Goal: Information Seeking & Learning: Learn about a topic

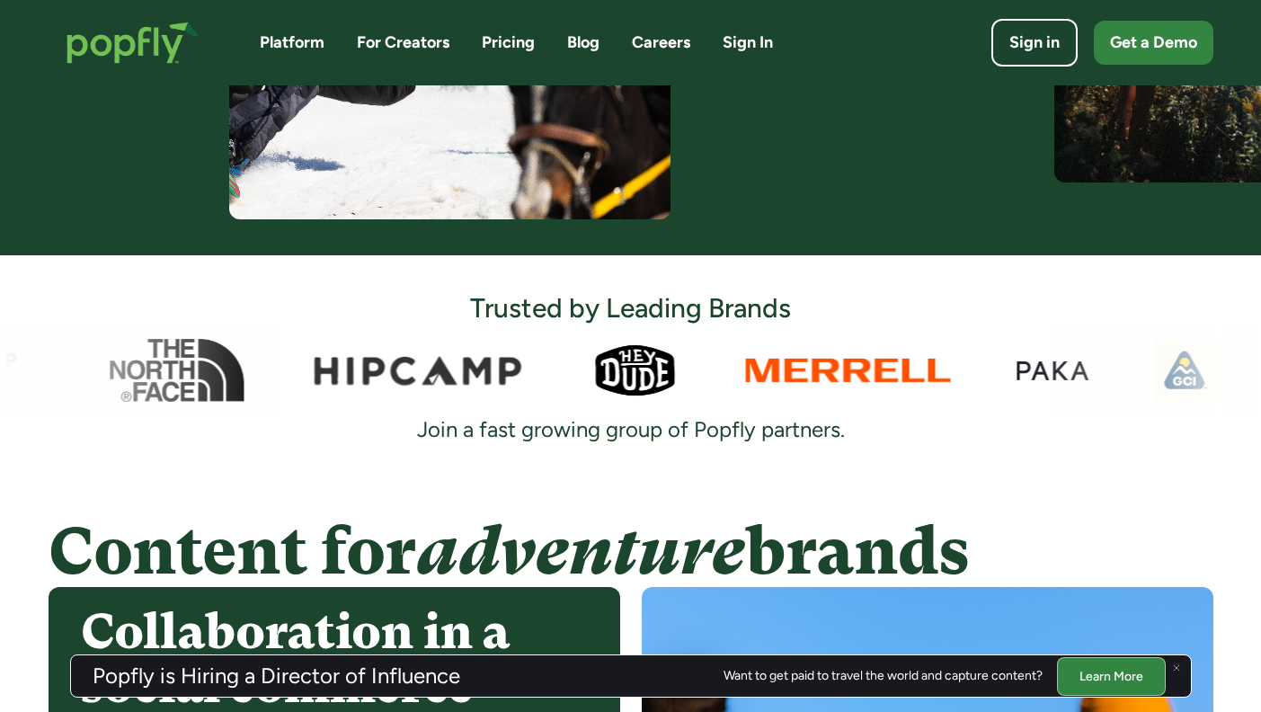
scroll to position [743, 0]
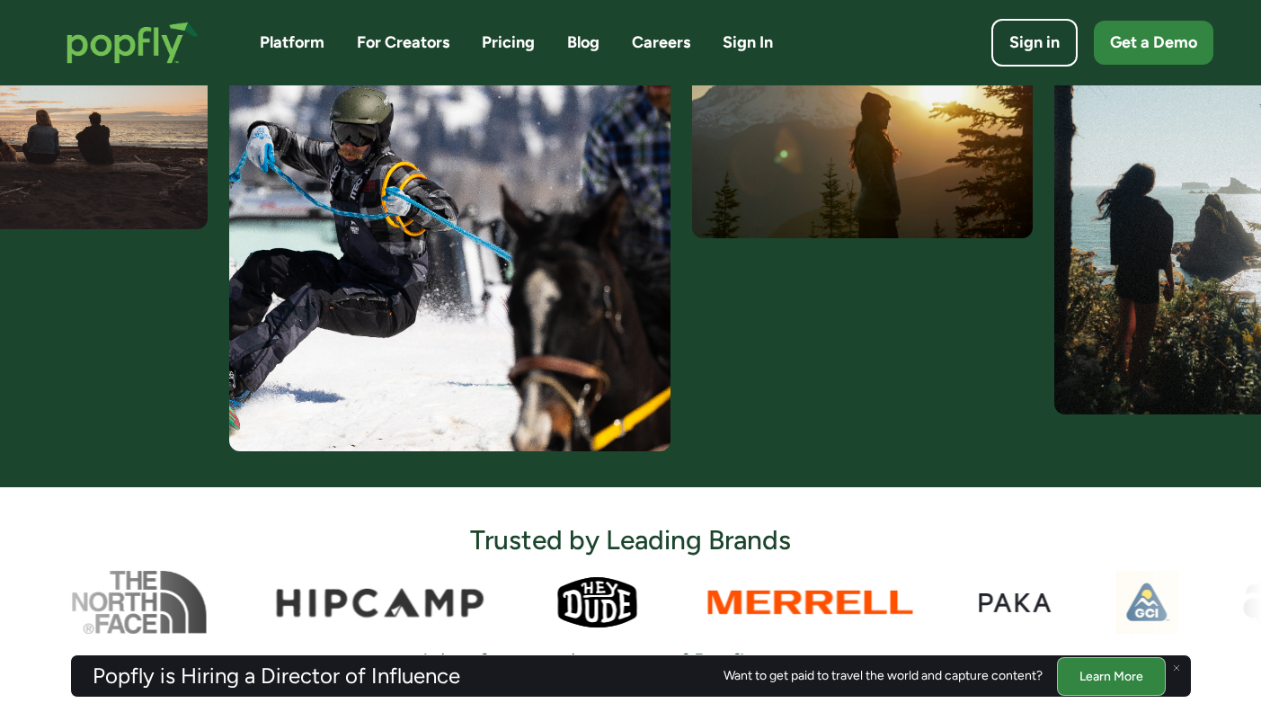
click at [295, 43] on link "Platform" at bounding box center [292, 42] width 65 height 22
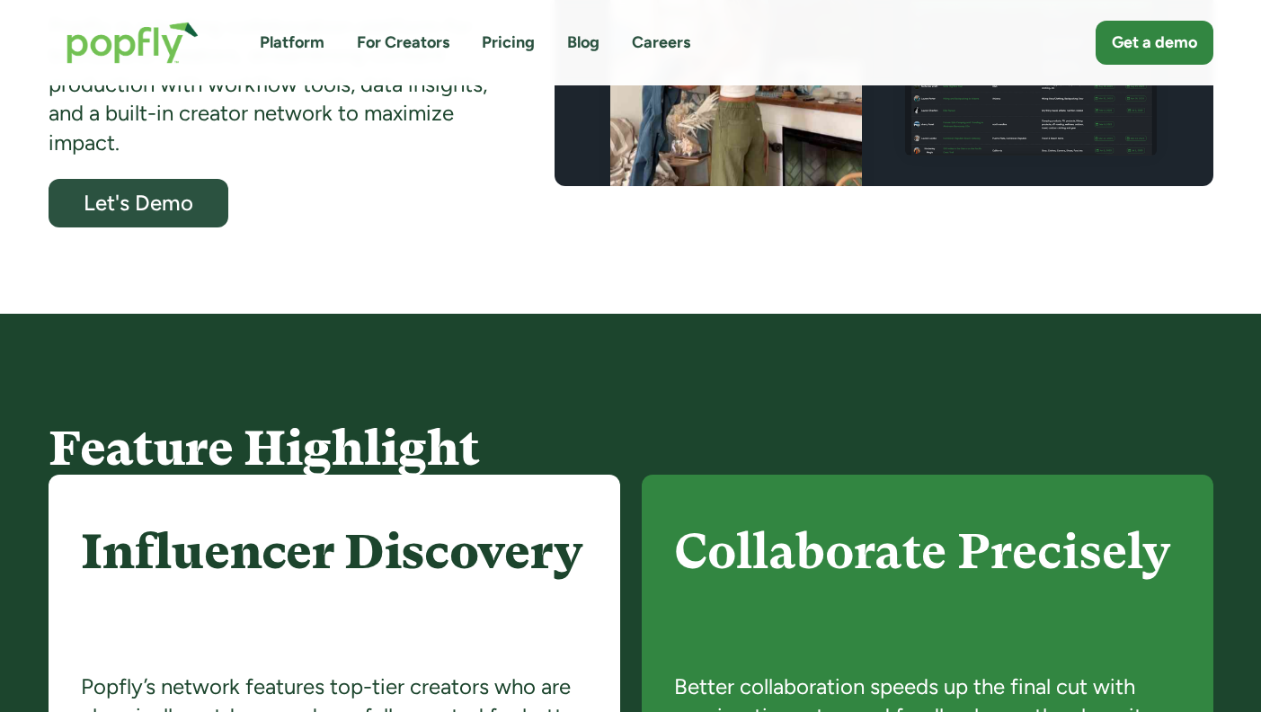
scroll to position [466, 0]
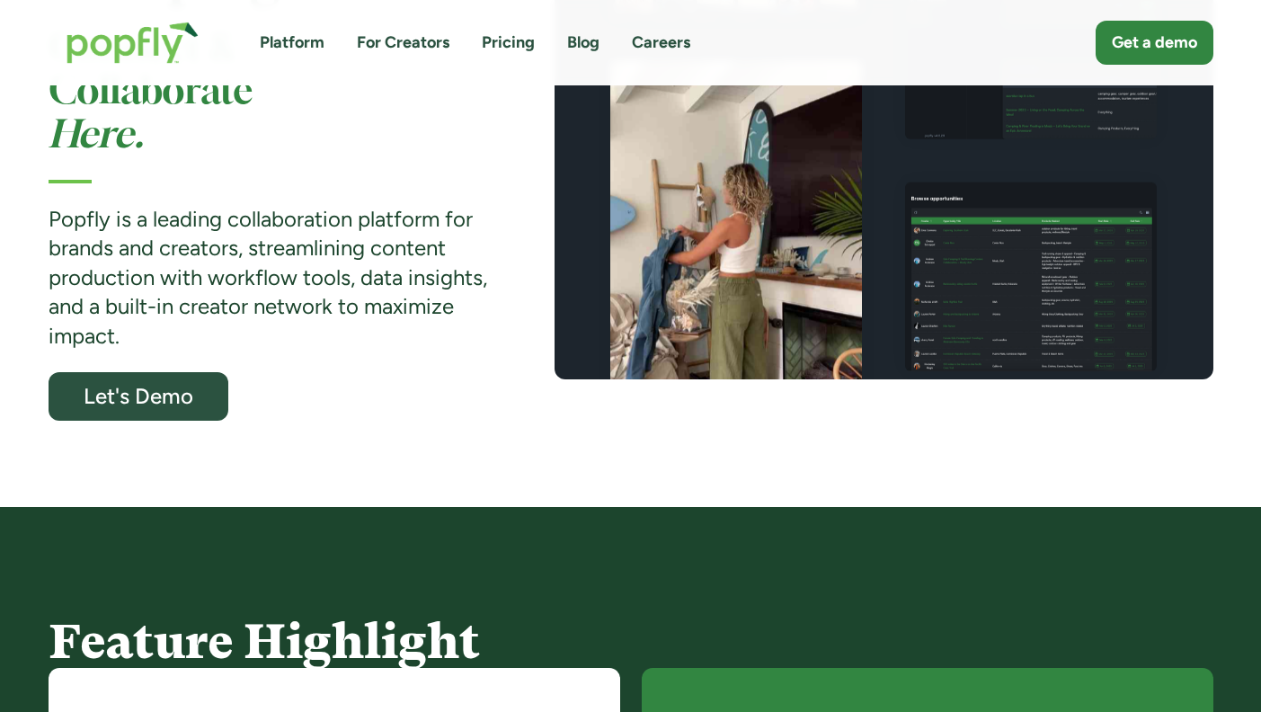
click at [295, 40] on link "Platform" at bounding box center [292, 42] width 65 height 22
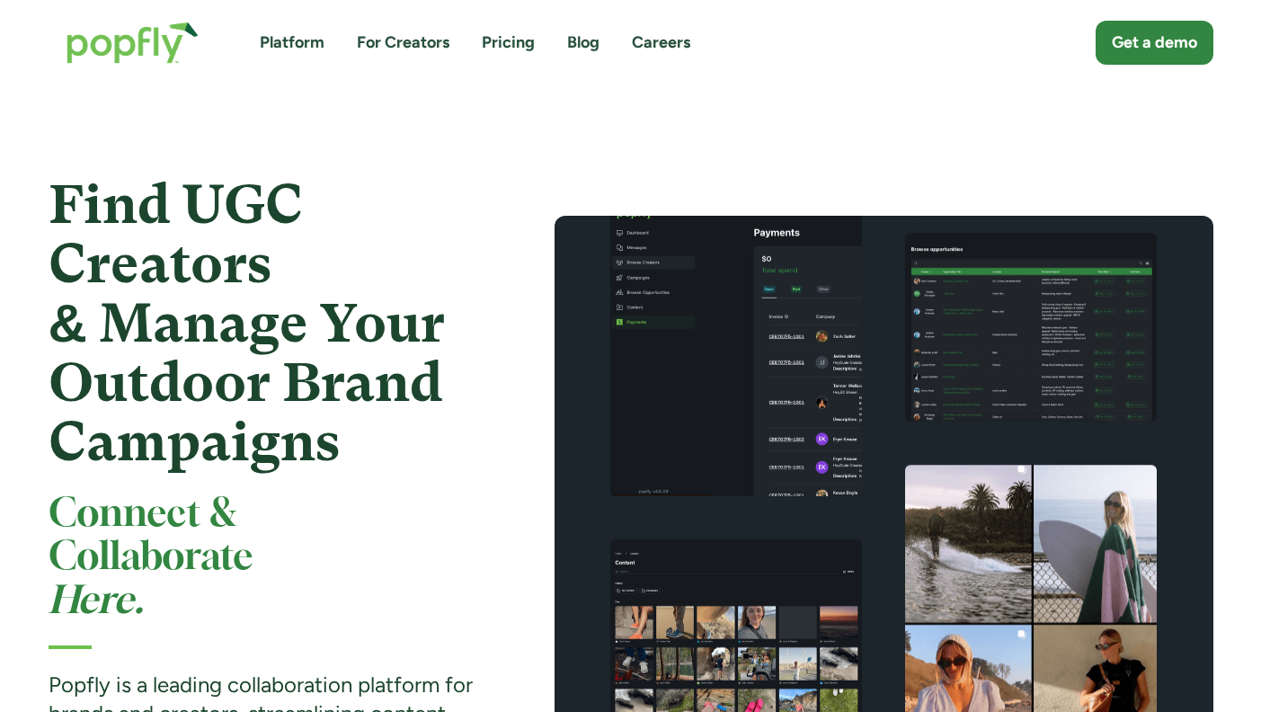
click at [418, 48] on link "For Creators" at bounding box center [403, 42] width 93 height 22
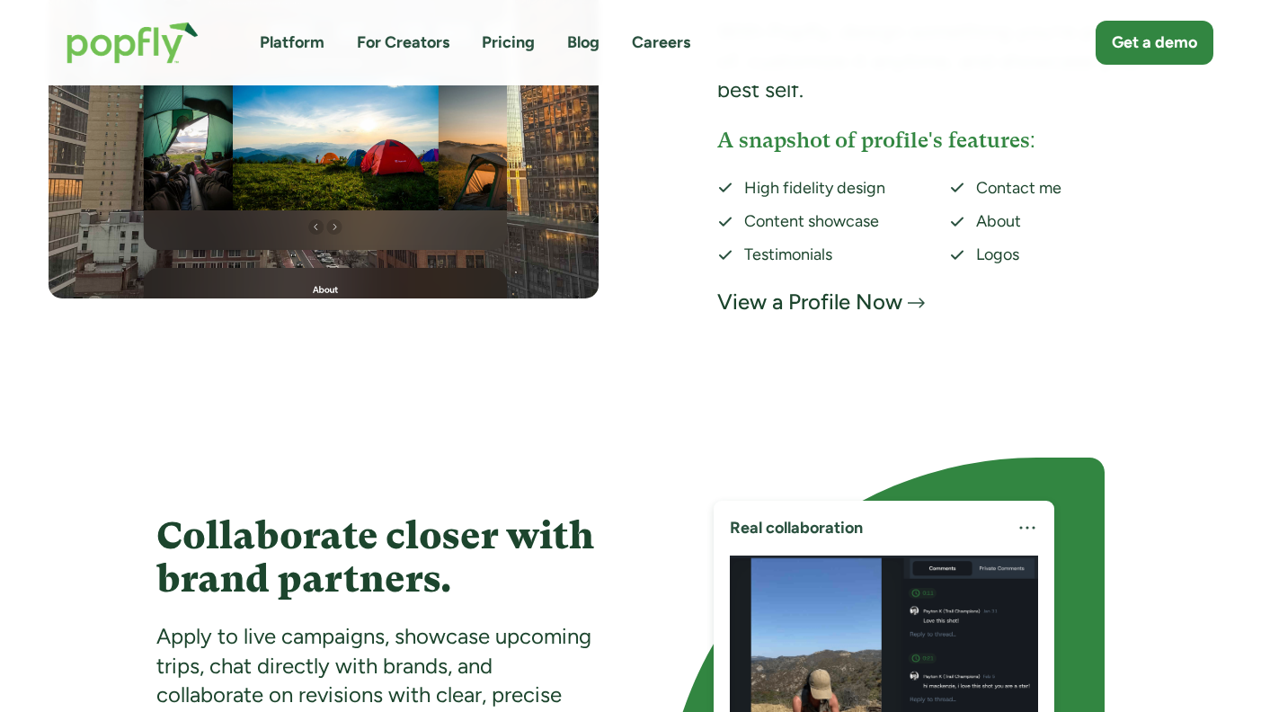
scroll to position [3667, 0]
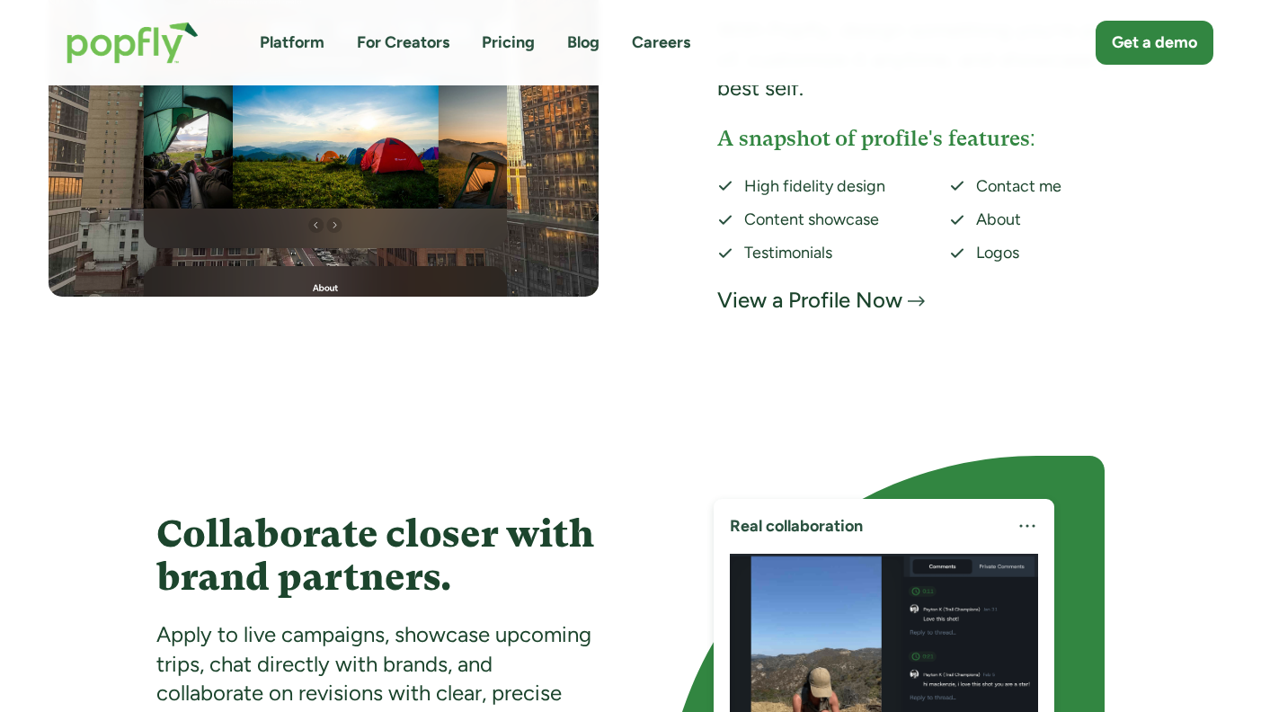
click at [513, 43] on link "Pricing" at bounding box center [508, 42] width 53 height 22
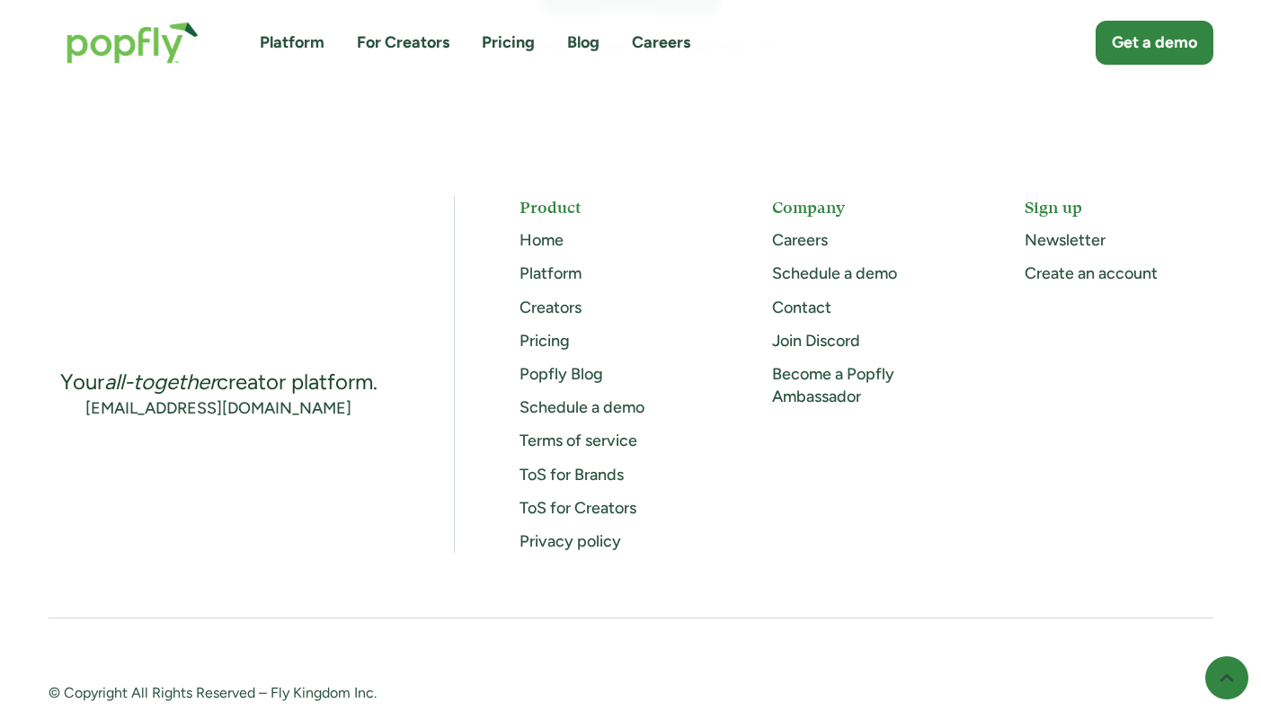
scroll to position [1354, 0]
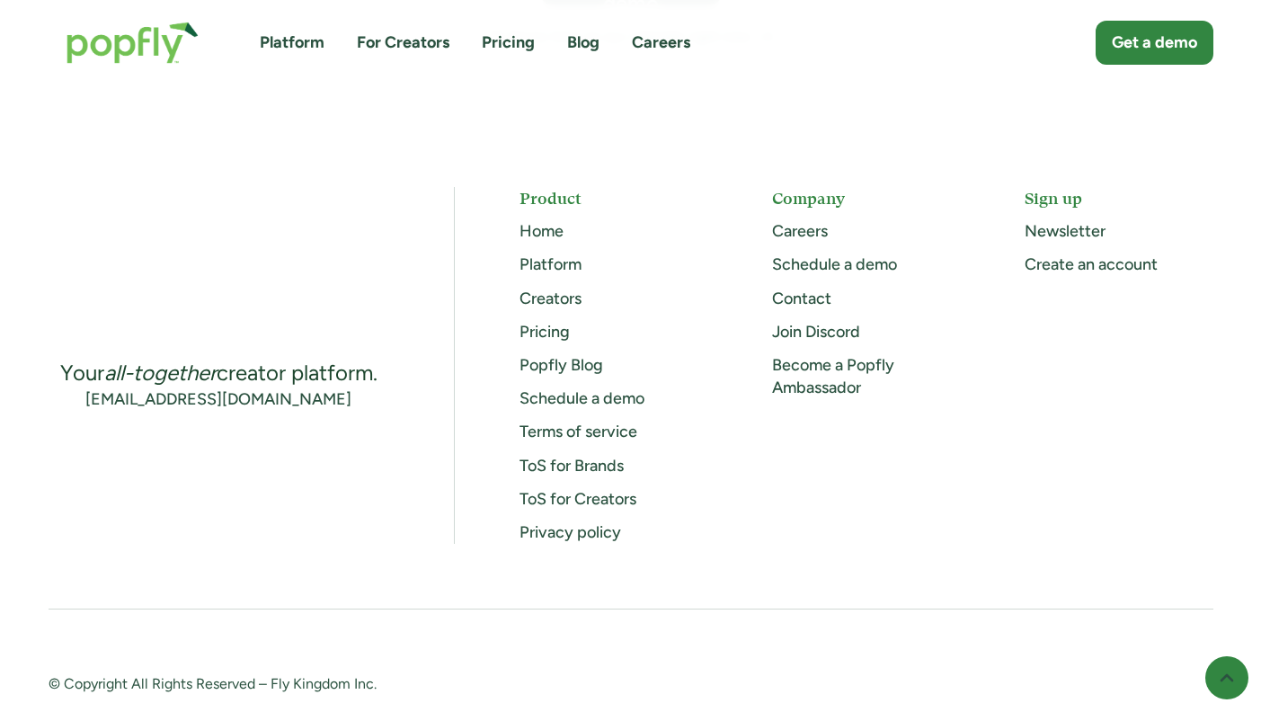
click at [588, 38] on link "Blog" at bounding box center [583, 42] width 32 height 22
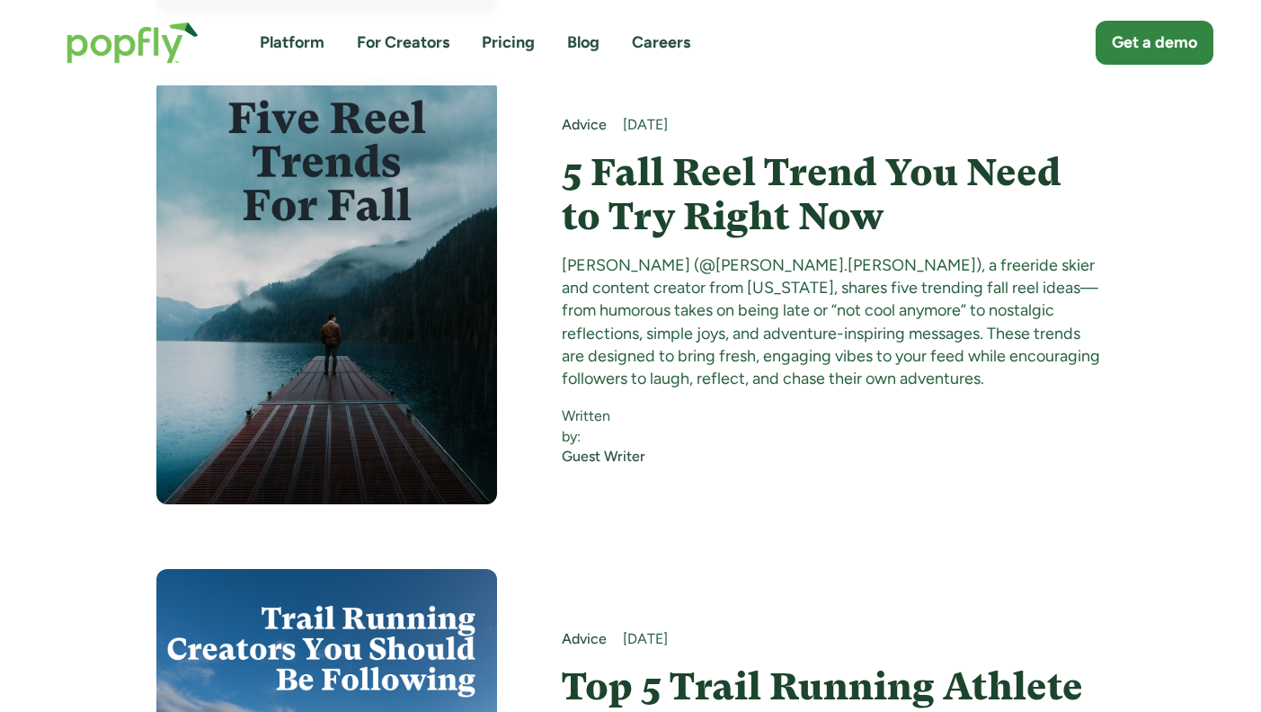
scroll to position [3005, 0]
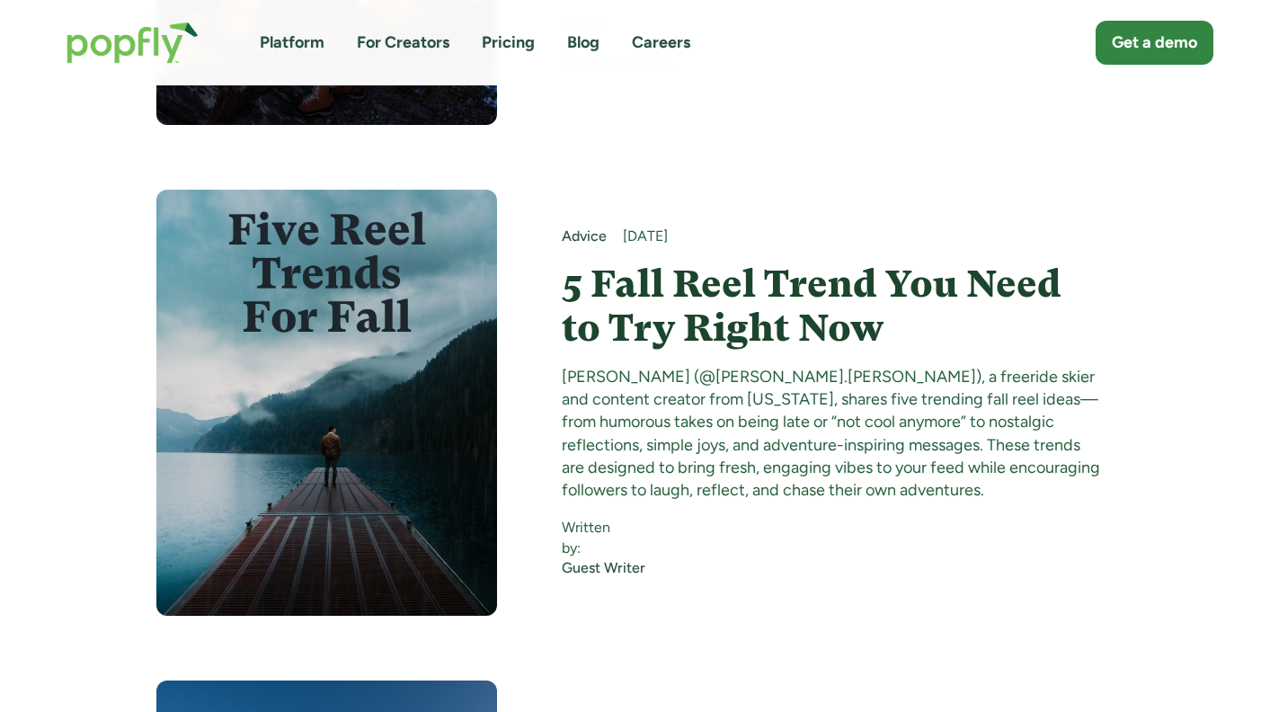
click at [497, 37] on link "Pricing" at bounding box center [508, 42] width 53 height 22
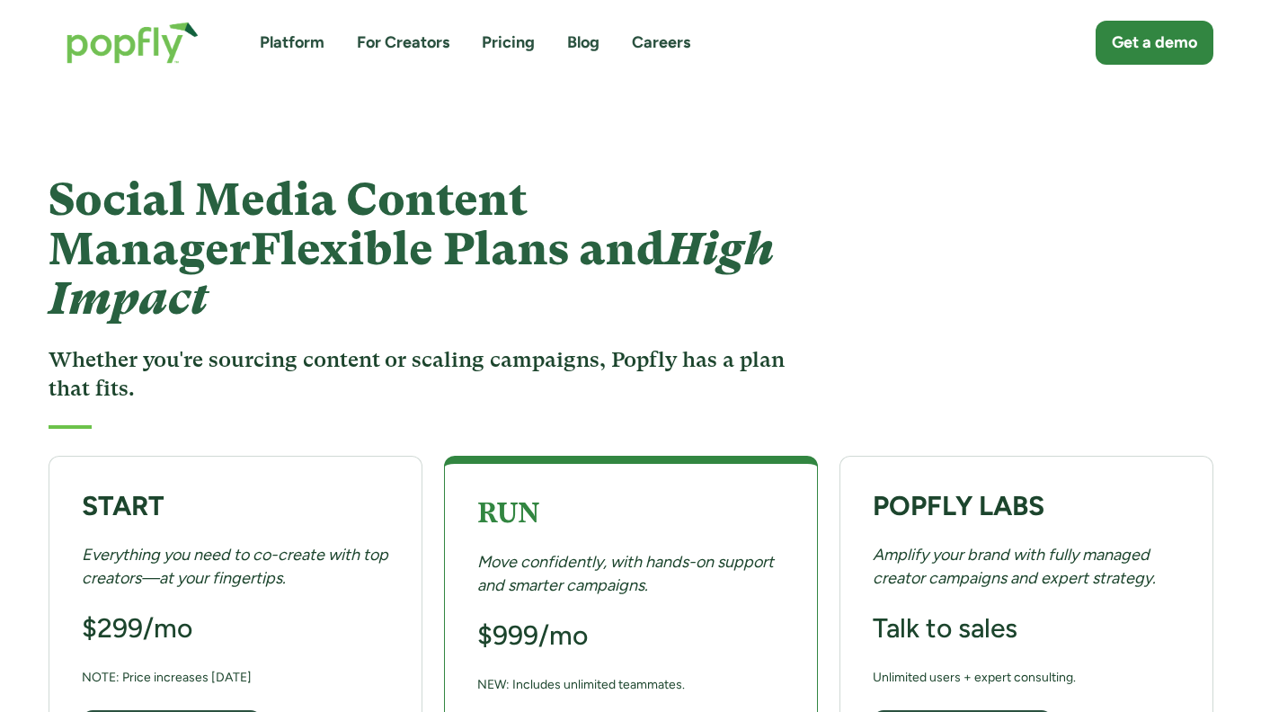
click at [592, 33] on link "Blog" at bounding box center [583, 42] width 32 height 22
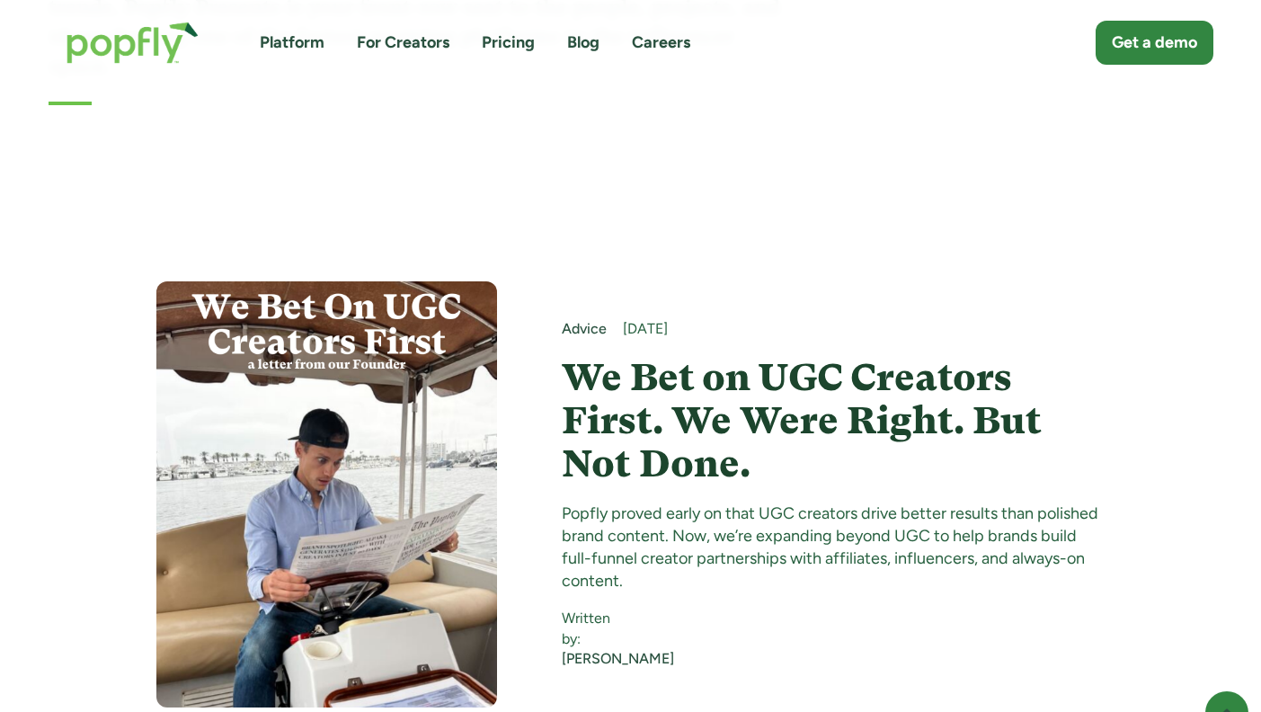
scroll to position [562, 0]
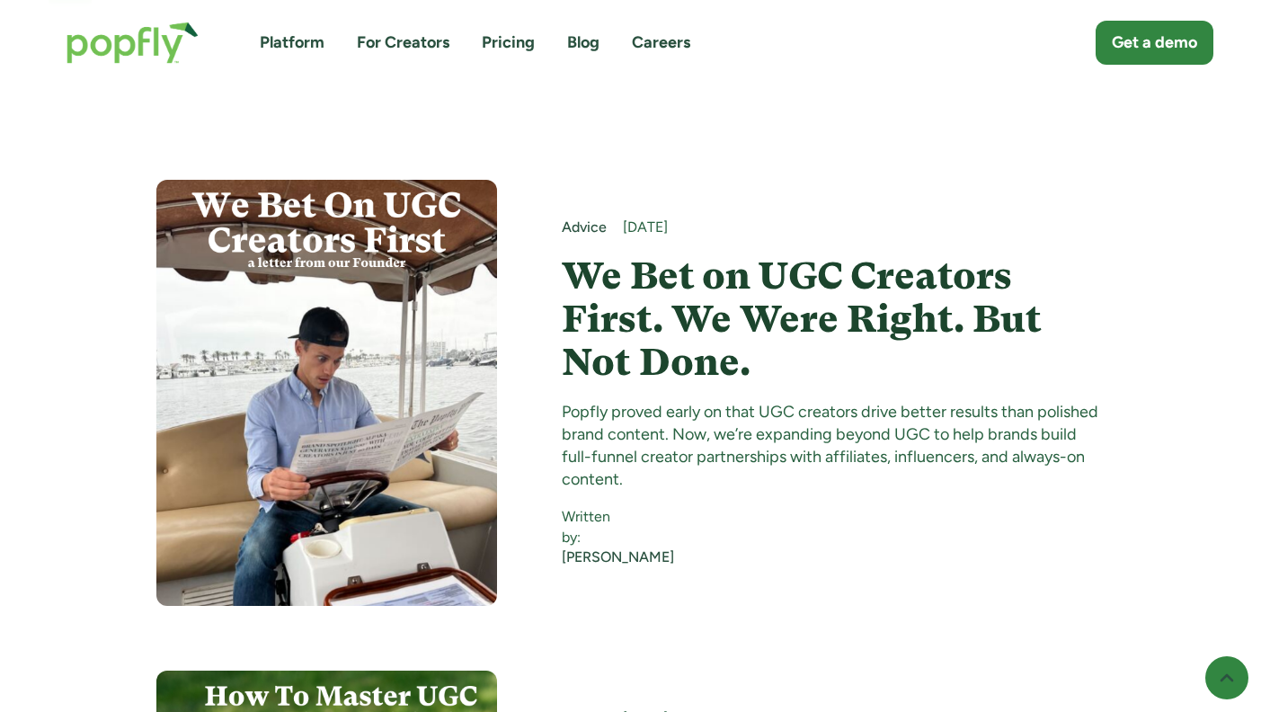
click at [700, 254] on h4 "We Bet on UGC Creators First. We Were Right. But Not Done." at bounding box center [833, 319] width 543 height 130
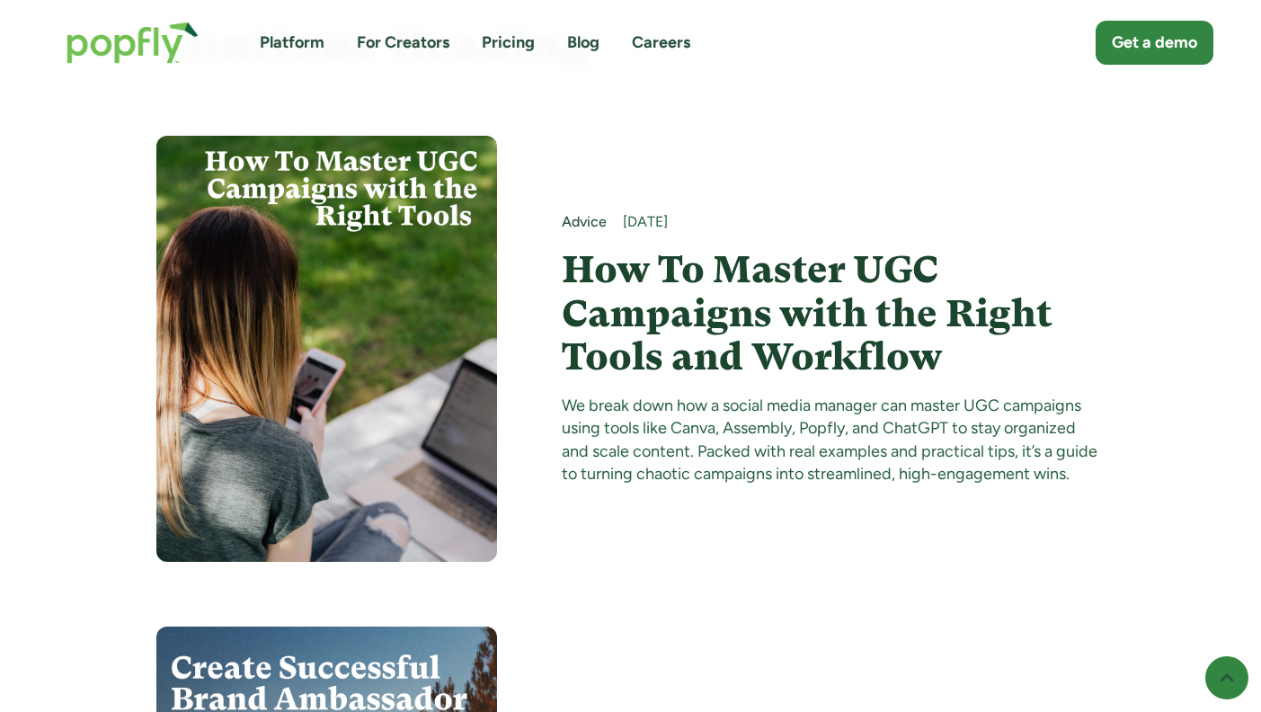
scroll to position [4127, 0]
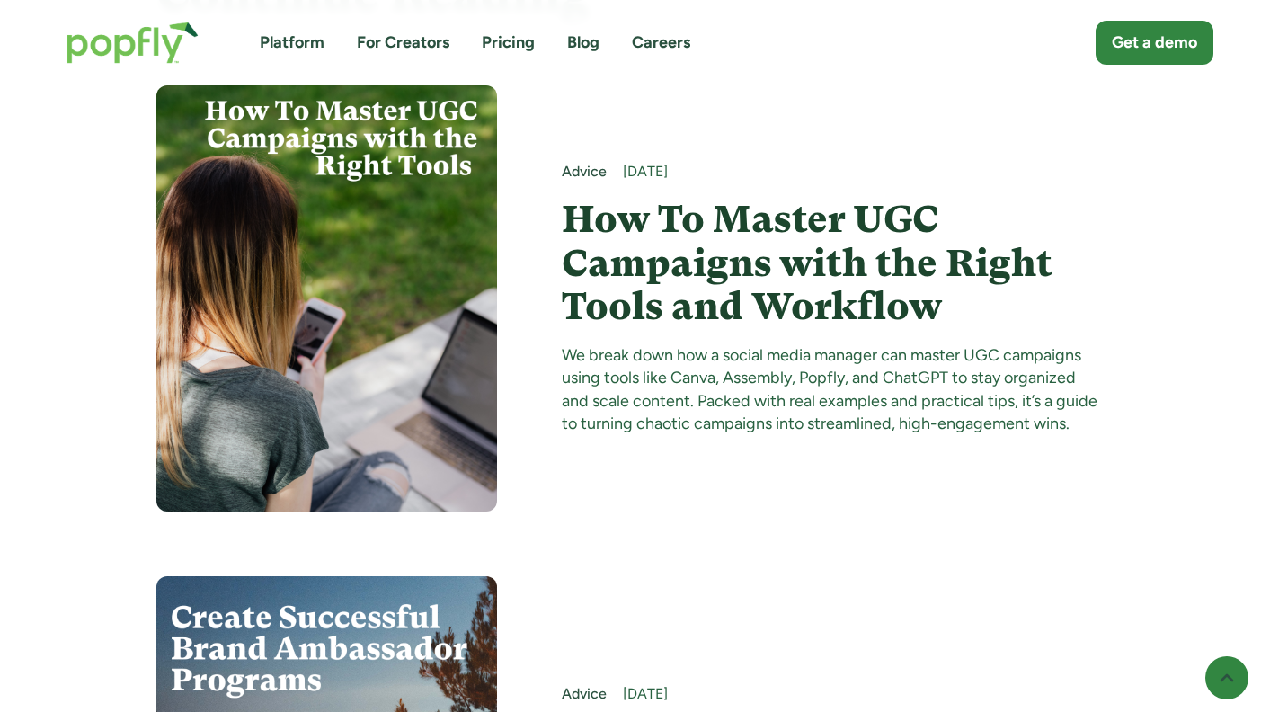
click at [657, 328] on h4 "How To Master UGC Campaigns with the Right Tools and Workflow" at bounding box center [833, 263] width 543 height 130
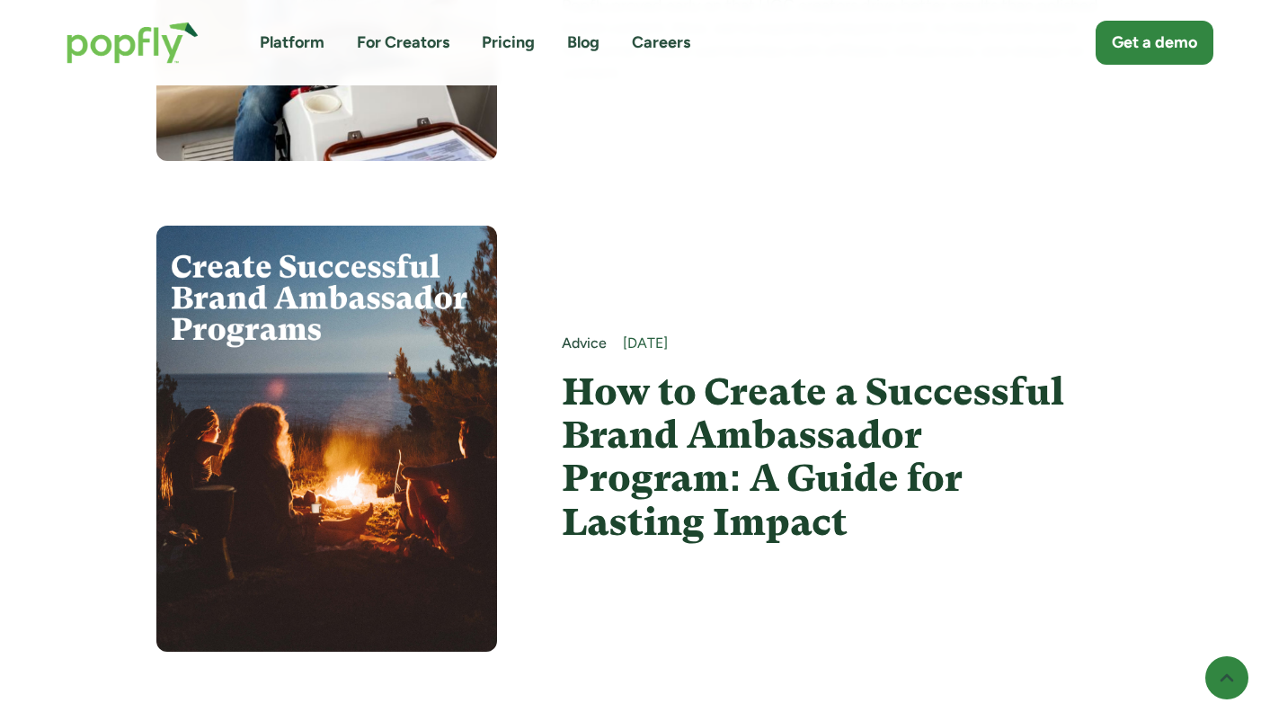
scroll to position [7982, 0]
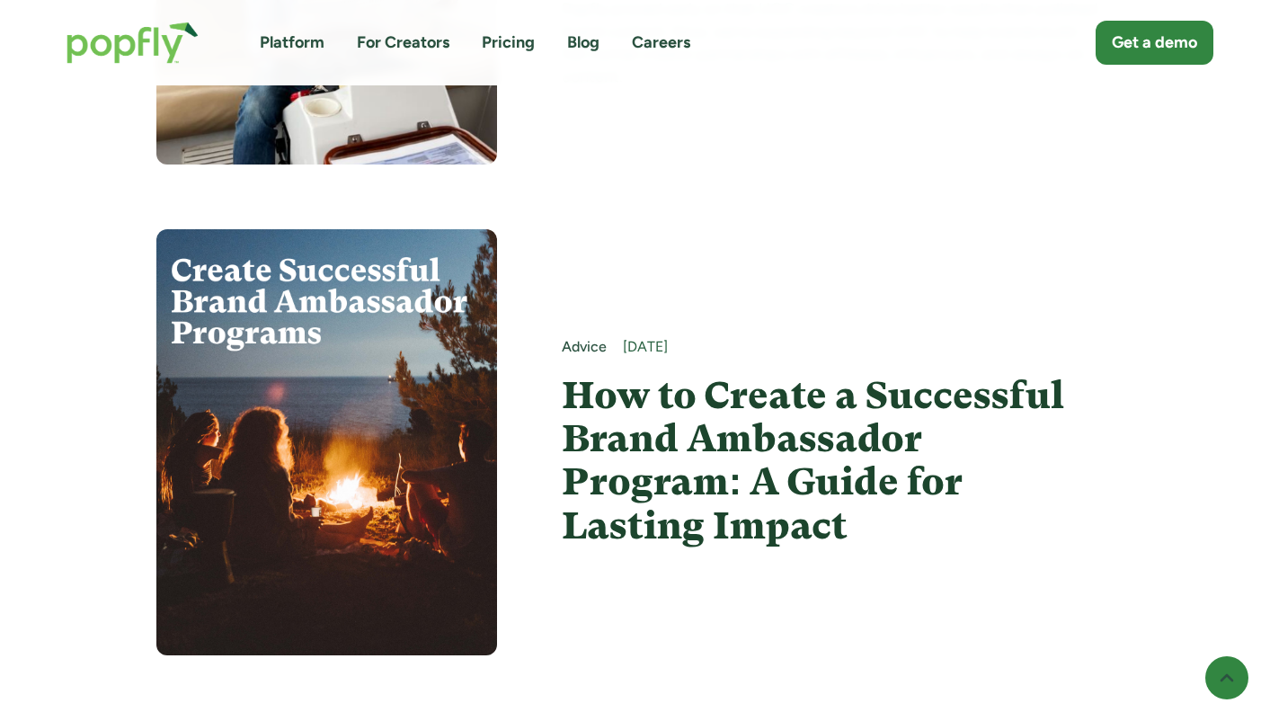
click at [727, 374] on h4 "How to Create a Successful Brand Ambassador Program: A Guide for Lasting Impact" at bounding box center [833, 460] width 543 height 173
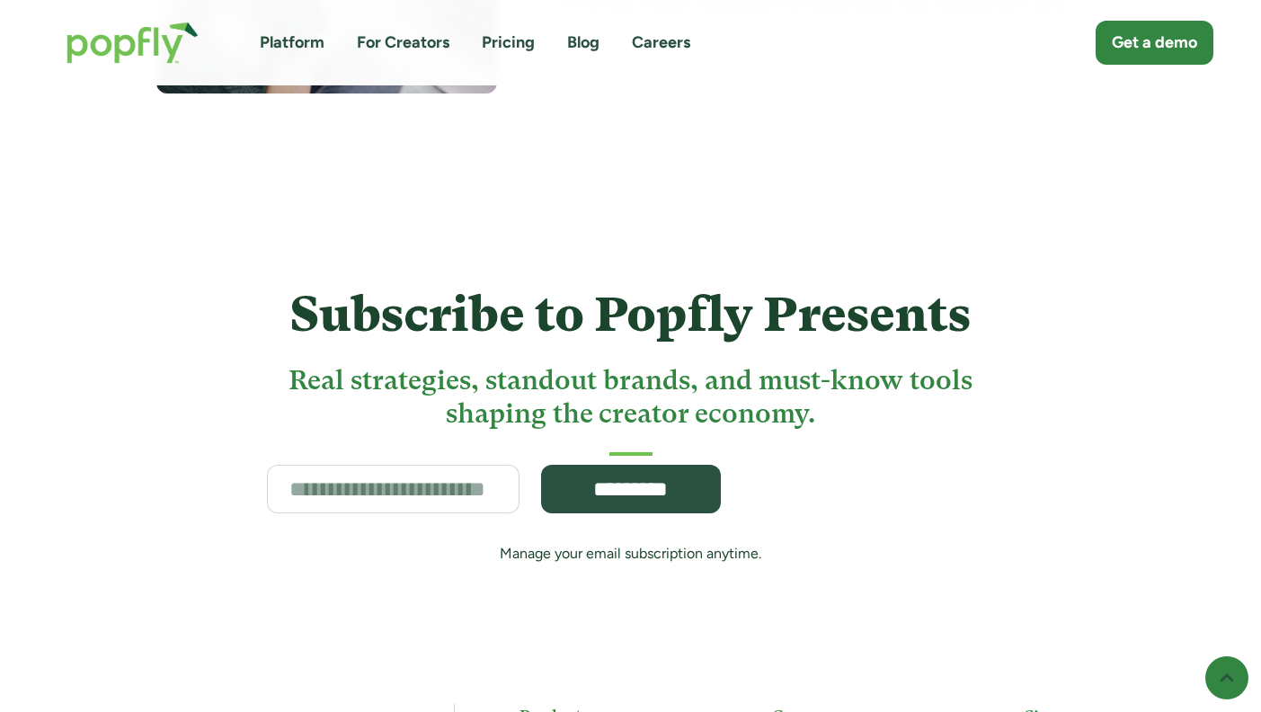
scroll to position [8552, 0]
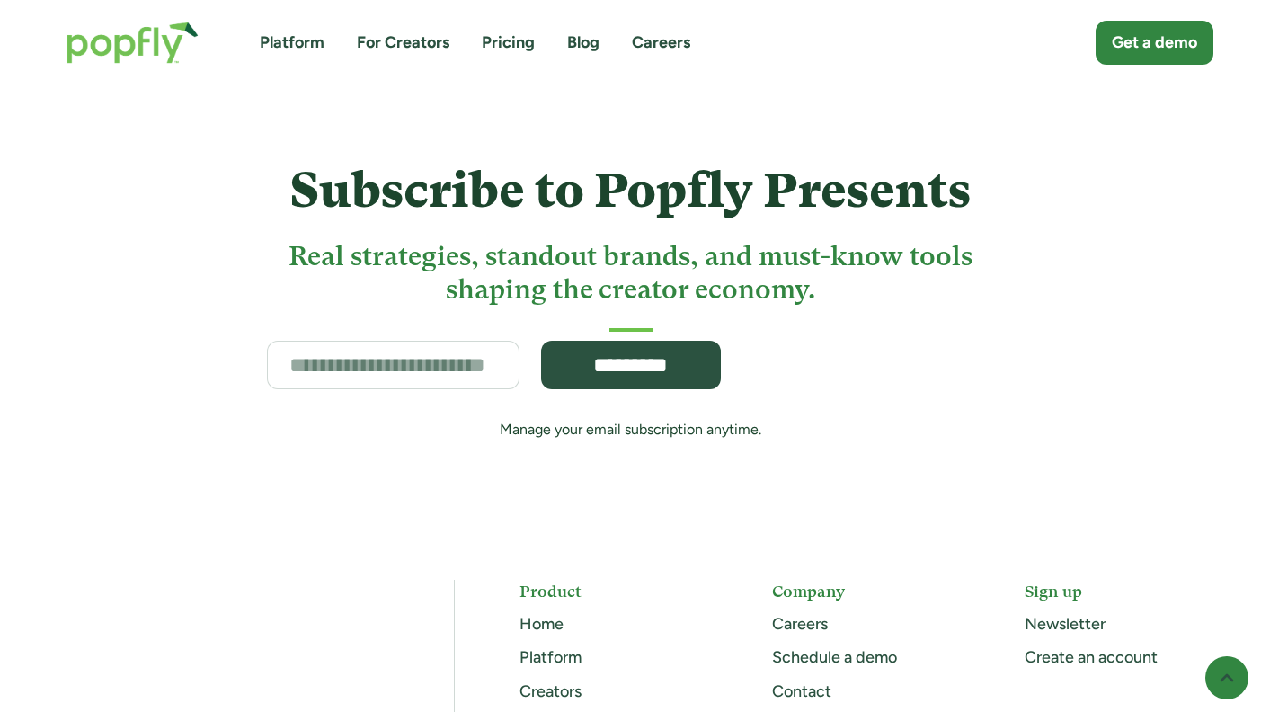
click at [582, 45] on link "Blog" at bounding box center [583, 42] width 32 height 22
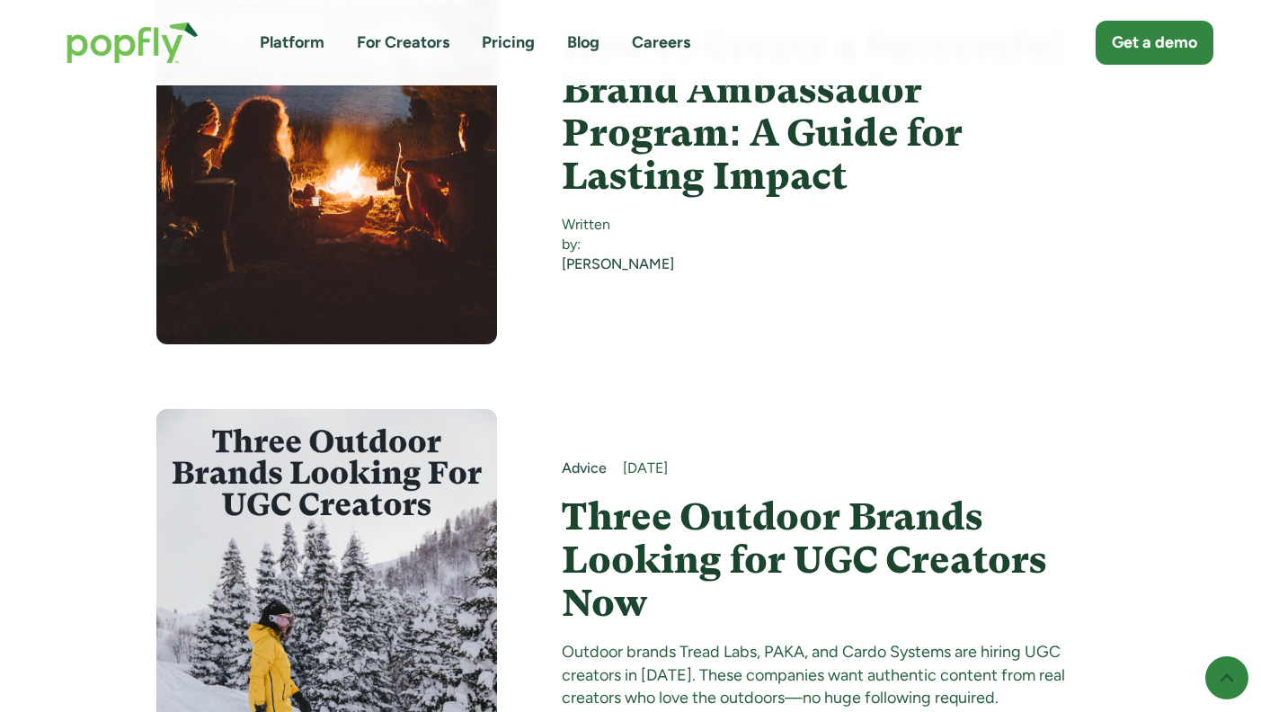
scroll to position [1977, 0]
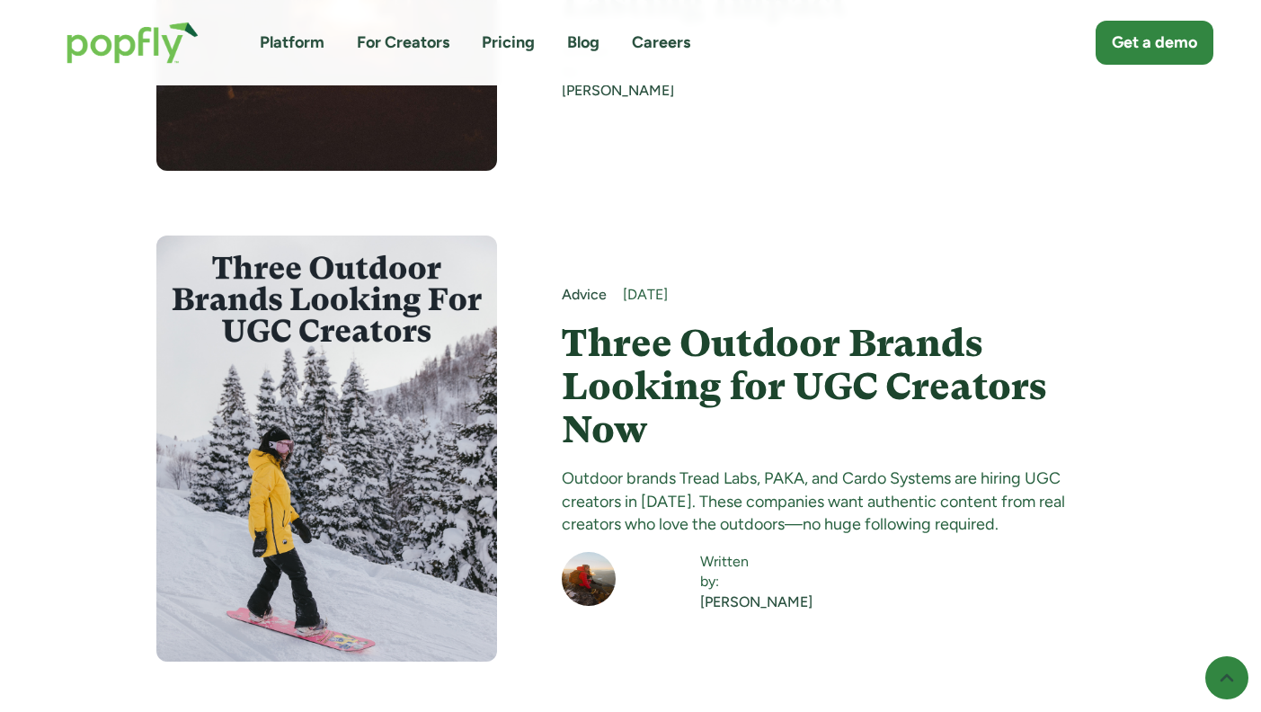
click at [881, 336] on h4 "Three Outdoor Brands Looking for UGC Creators Now" at bounding box center [833, 387] width 543 height 130
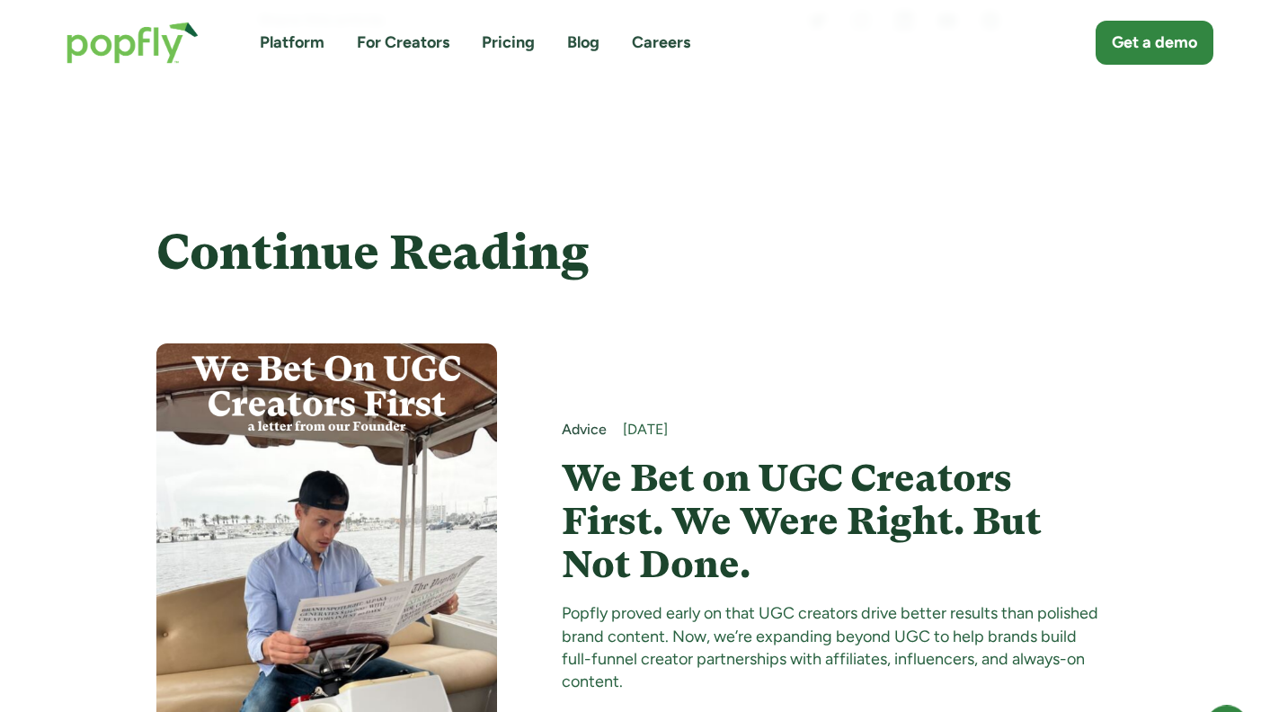
scroll to position [4885, 0]
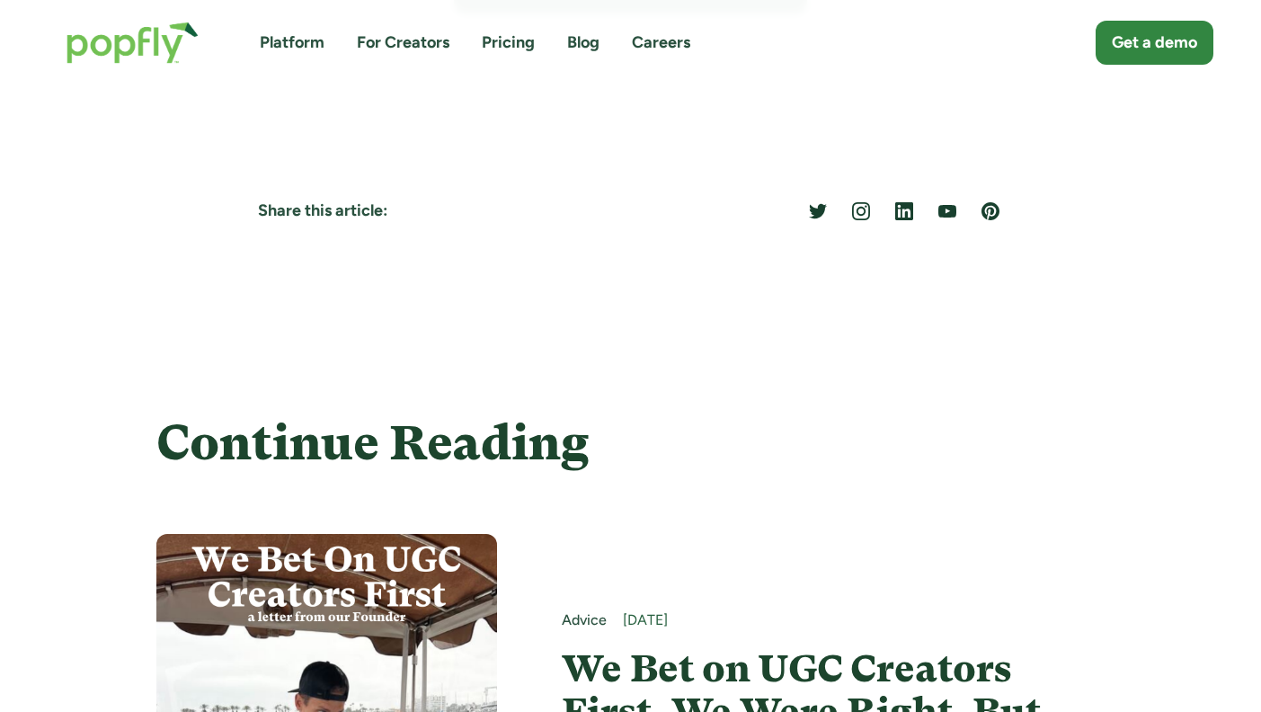
click at [586, 32] on link "Blog" at bounding box center [583, 42] width 32 height 22
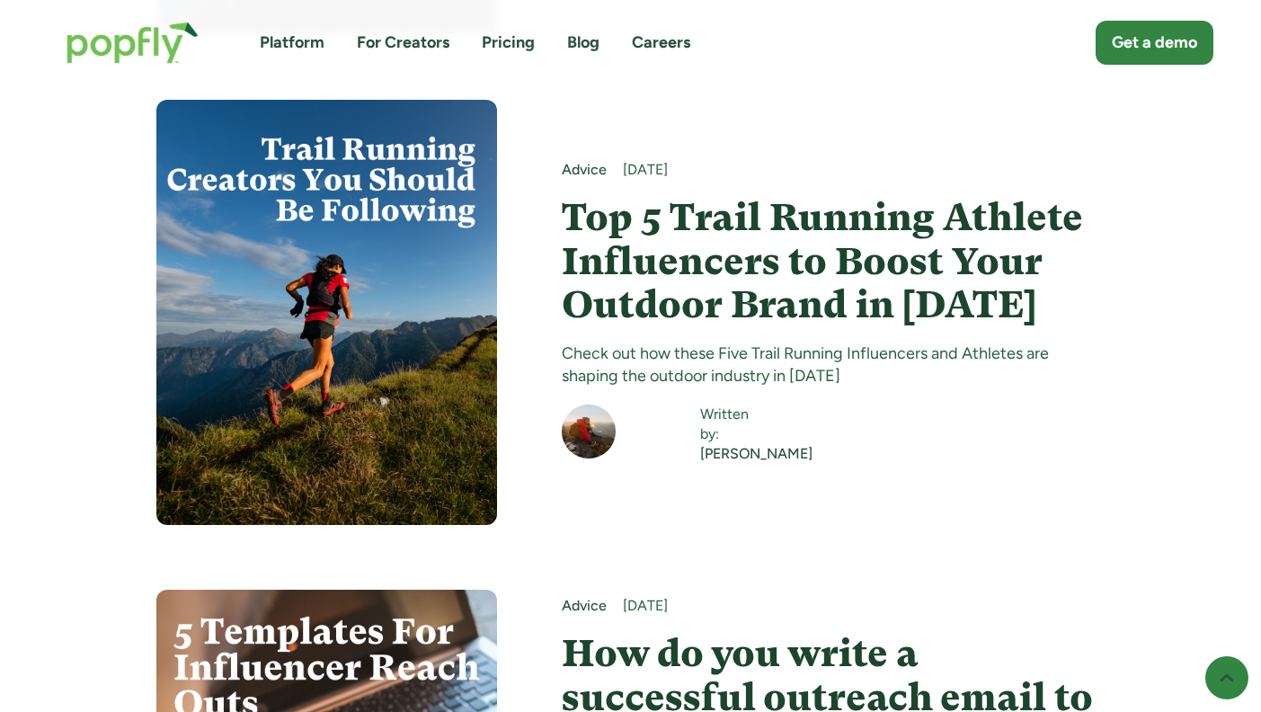
scroll to position [3668, 0]
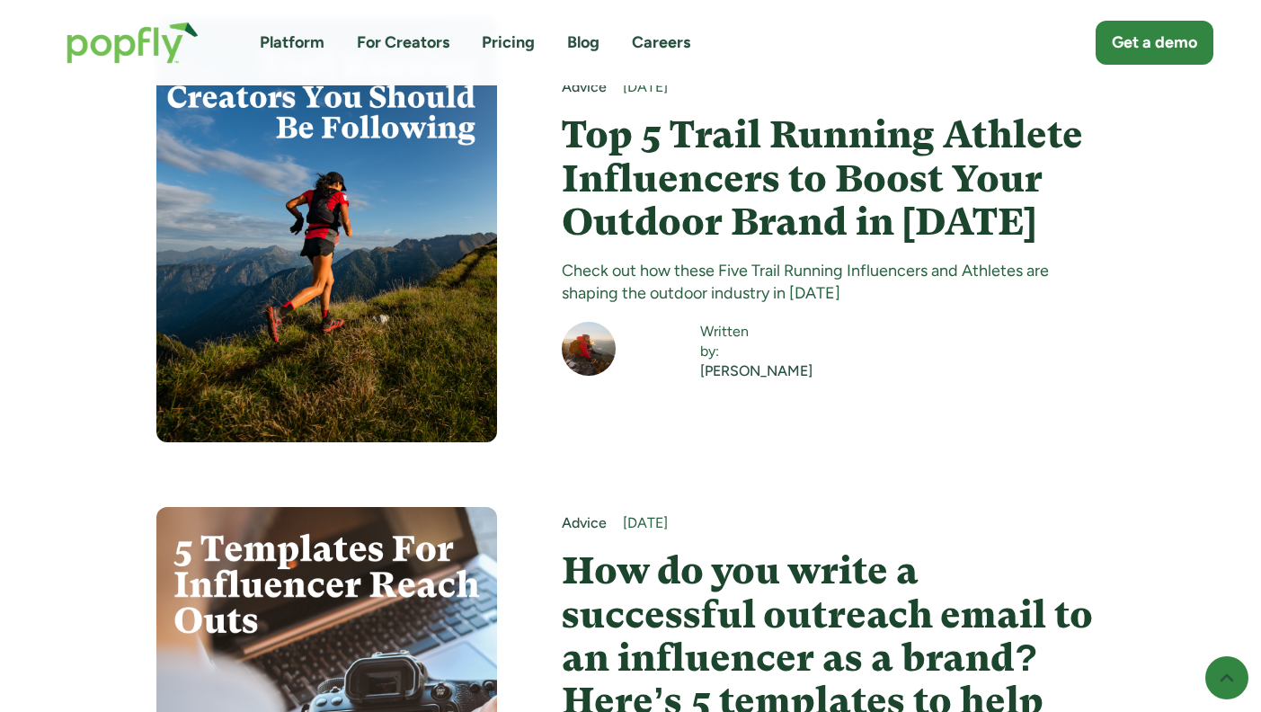
click at [786, 147] on h4 "Top 5 Trail Running Athlete Influencers to Boost Your Outdoor Brand in 2025" at bounding box center [833, 178] width 543 height 130
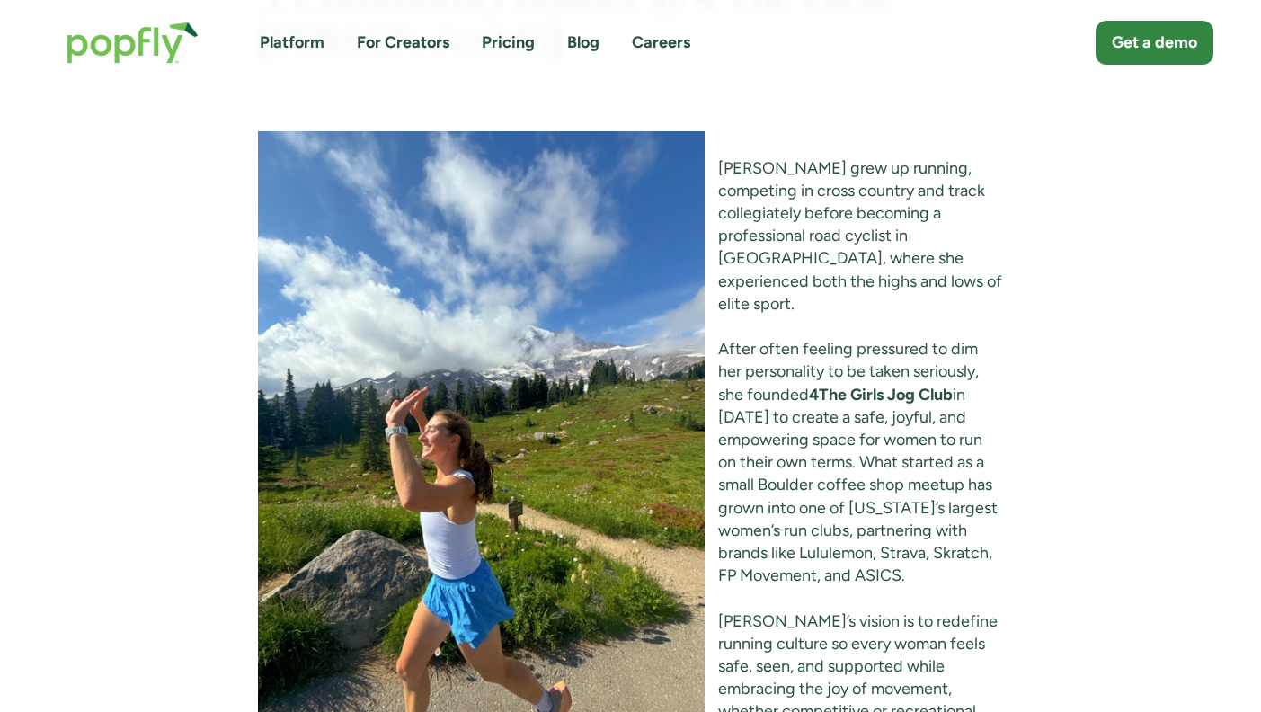
scroll to position [5327, 0]
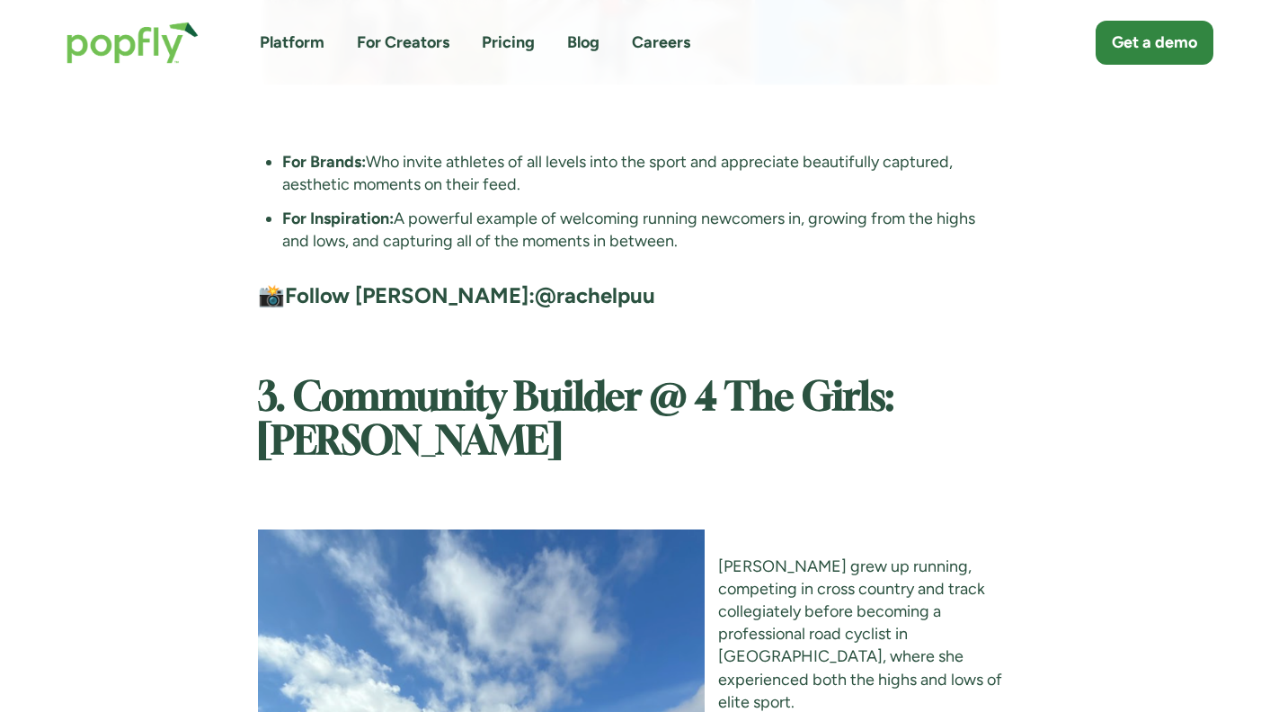
click at [519, 47] on link "Pricing" at bounding box center [508, 42] width 53 height 22
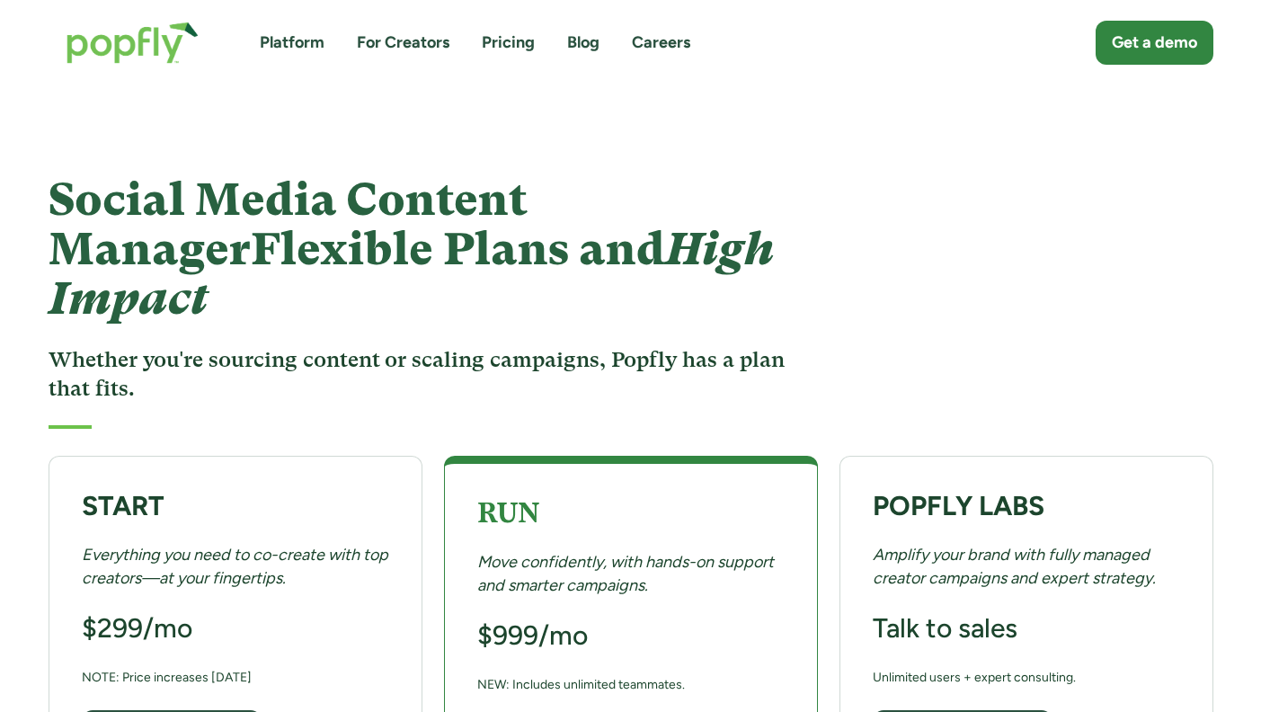
click at [600, 48] on div "Platform For Creators Pricing Blog Careers" at bounding box center [475, 42] width 431 height 22
click at [578, 48] on link "Blog" at bounding box center [583, 42] width 32 height 22
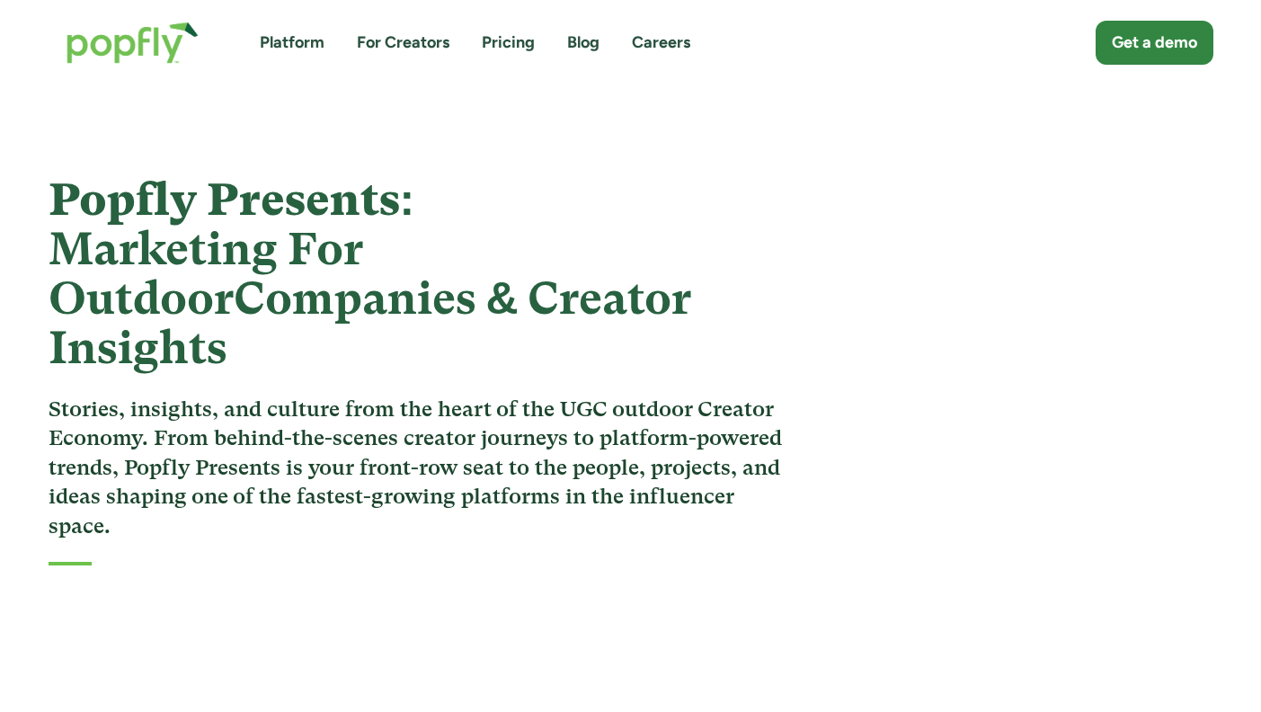
click at [134, 58] on img "home" at bounding box center [133, 43] width 168 height 78
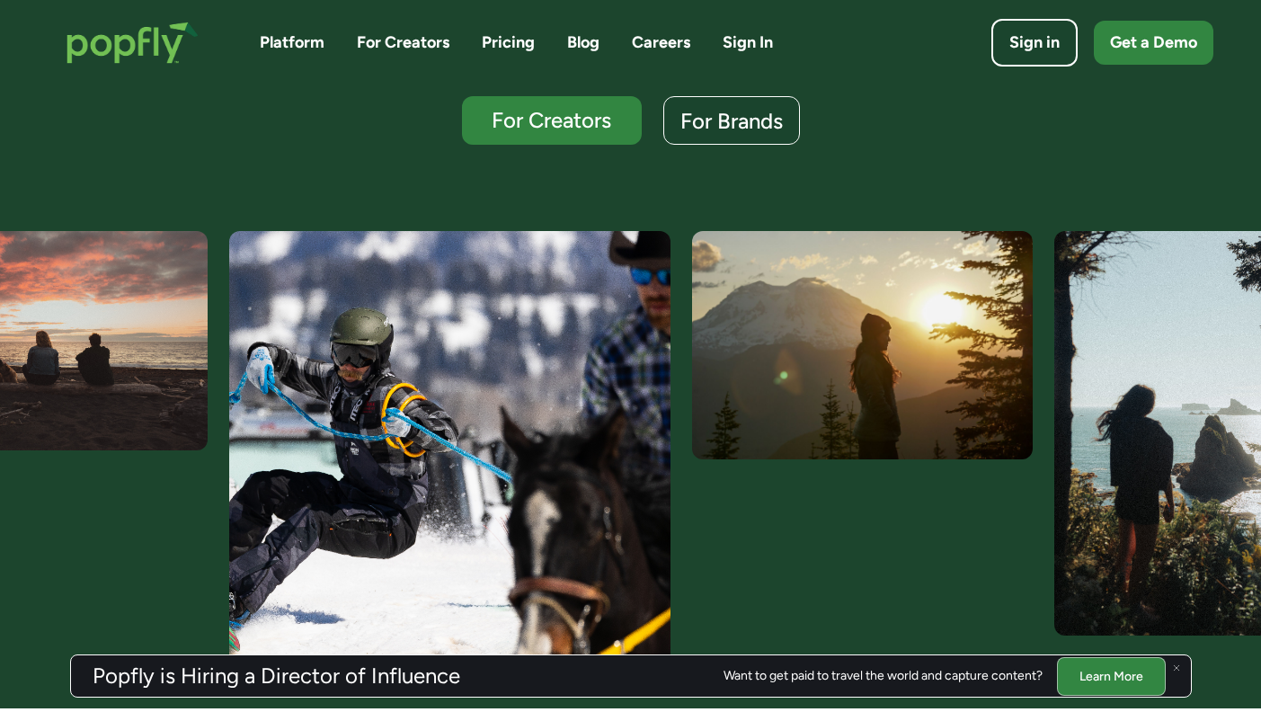
scroll to position [446, 0]
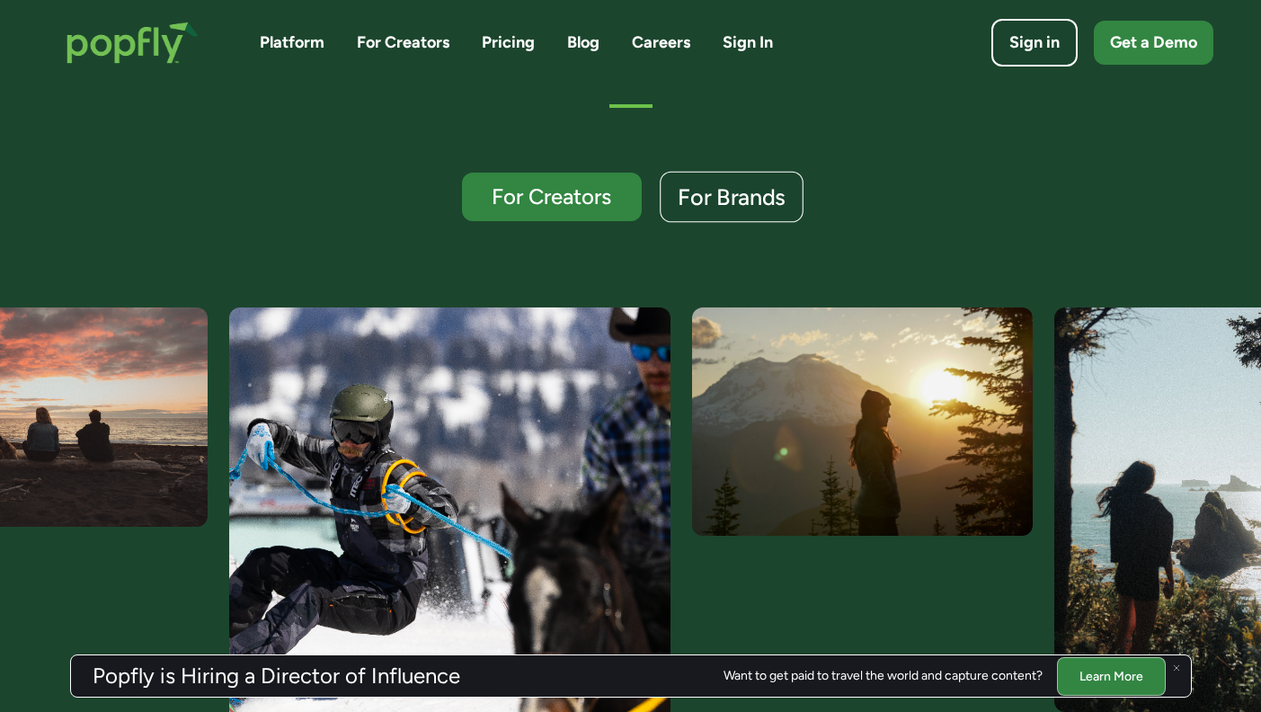
click at [733, 202] on div "For Brands" at bounding box center [732, 197] width 108 height 23
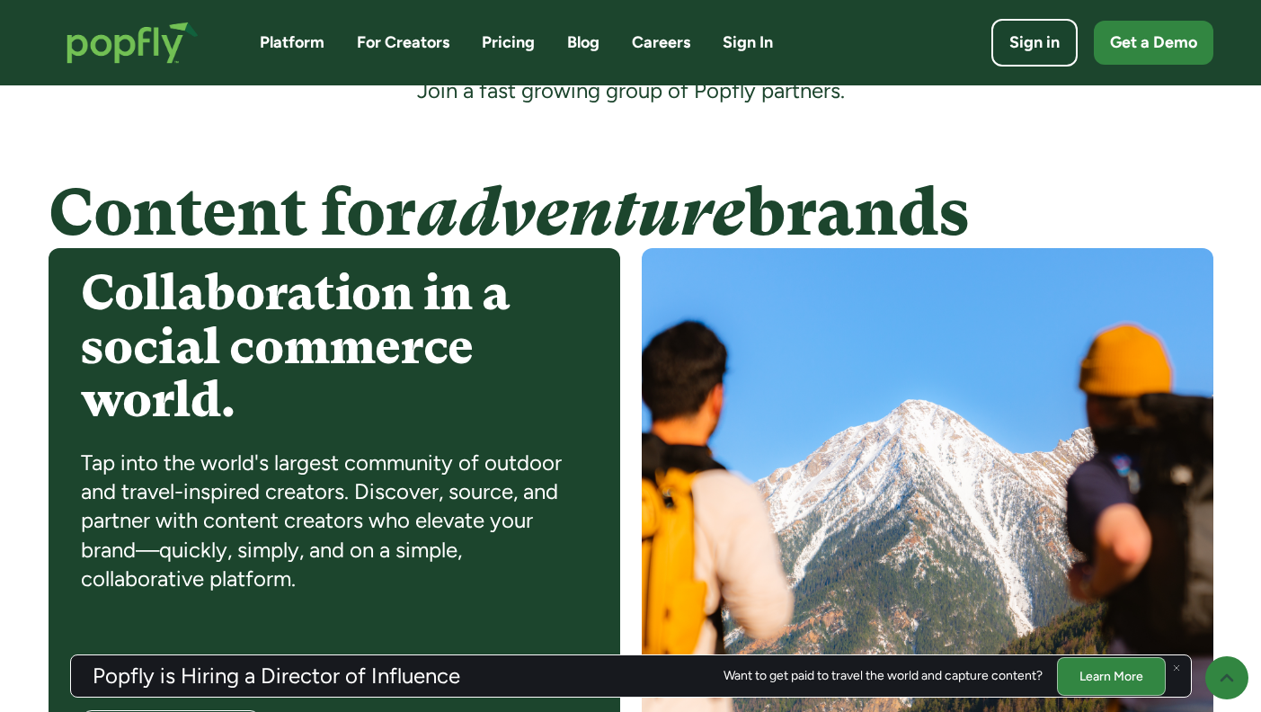
scroll to position [1474, 0]
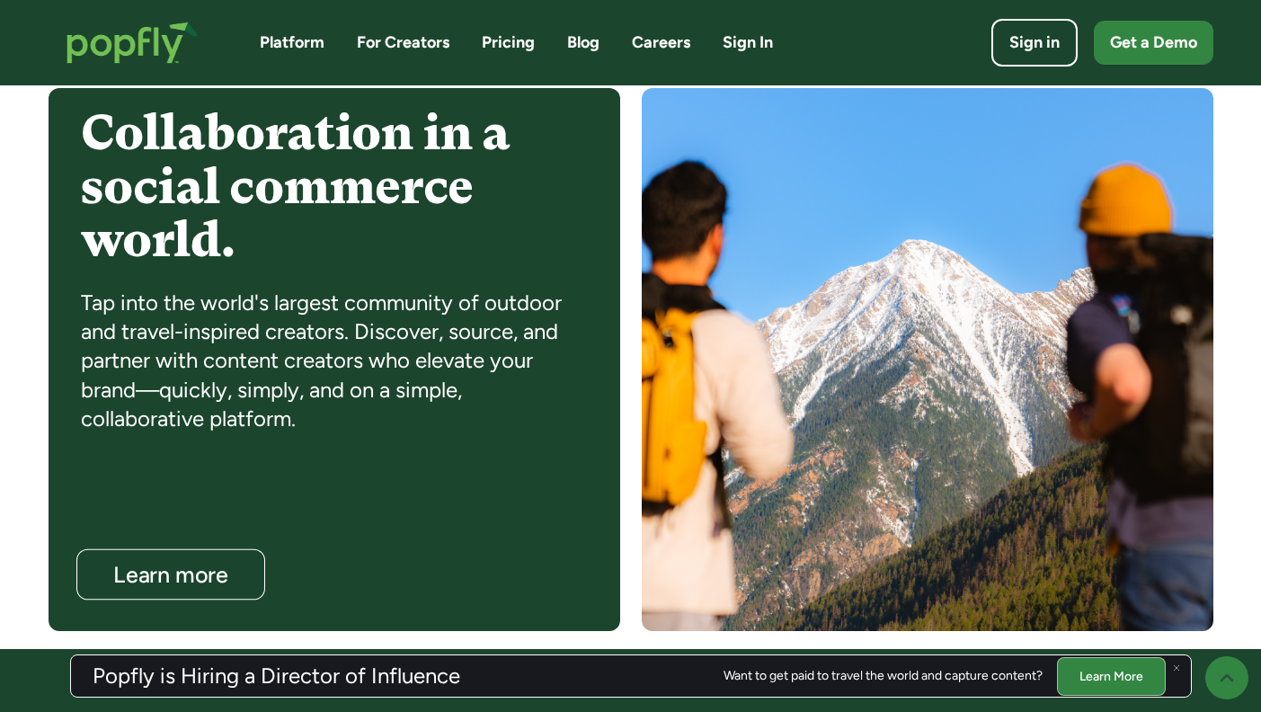
click at [169, 570] on div "Learn more" at bounding box center [169, 575] width 153 height 23
